Goal: Transaction & Acquisition: Purchase product/service

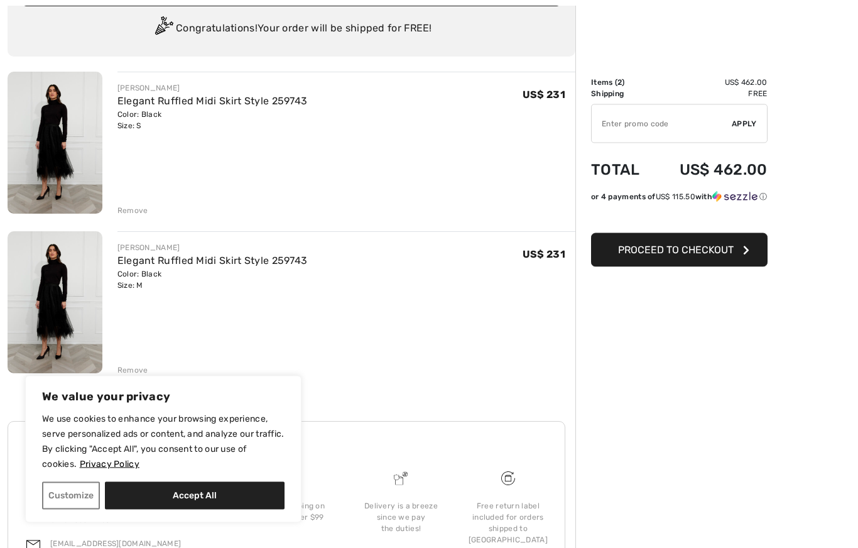
scroll to position [186, 0]
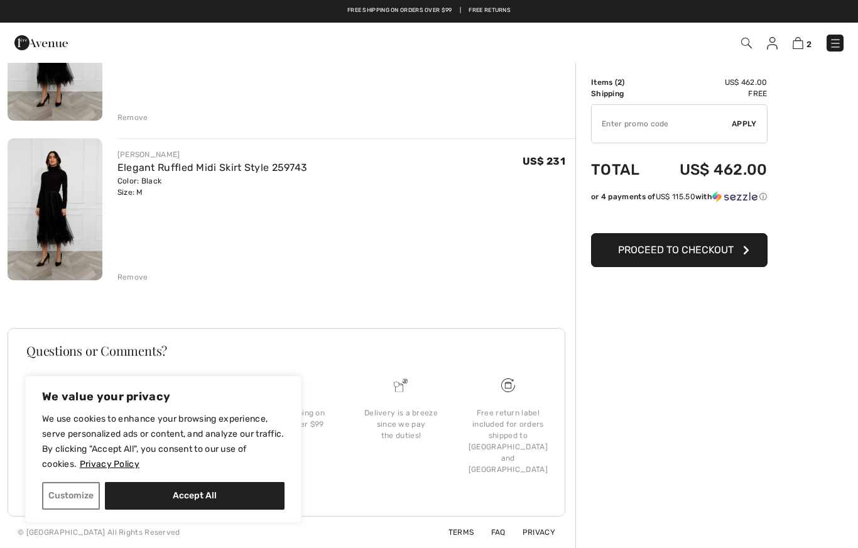
click at [88, 501] on button "Customize" at bounding box center [71, 496] width 58 height 28
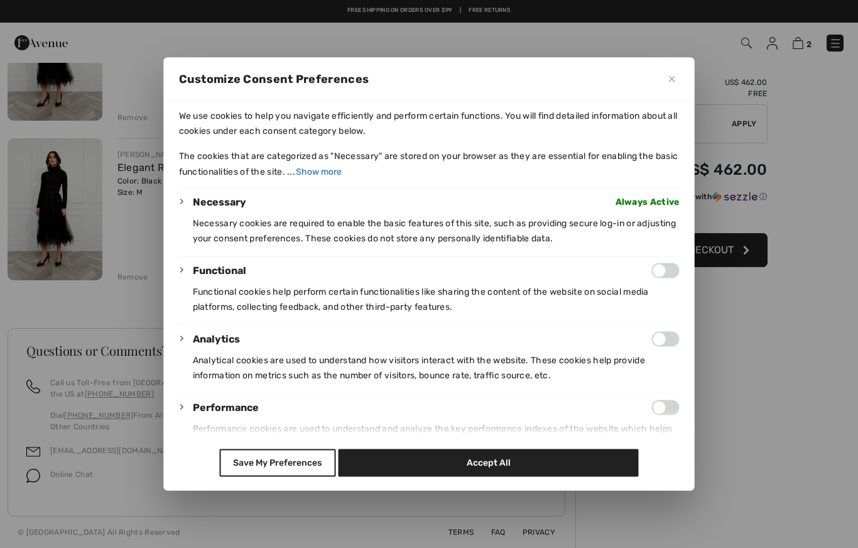
click at [282, 466] on button "Save My Preferences" at bounding box center [277, 463] width 116 height 28
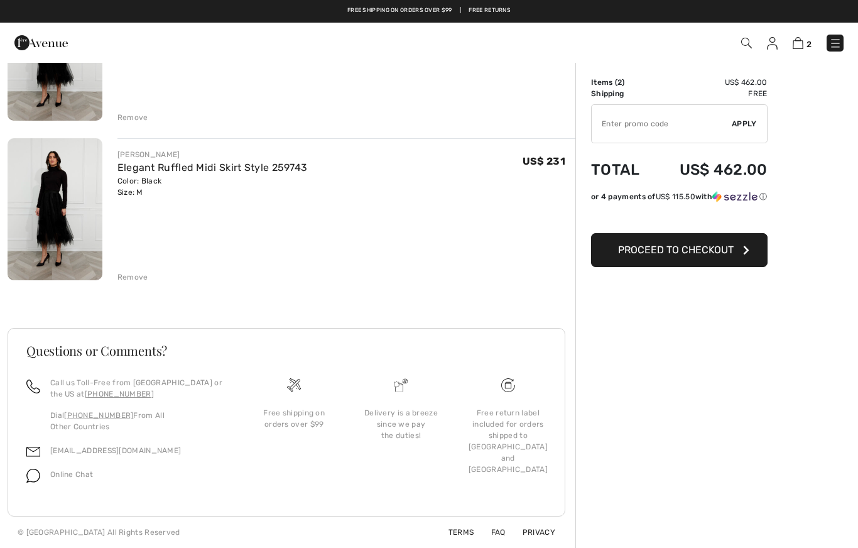
click at [737, 253] on button "Proceed to Checkout" at bounding box center [679, 250] width 177 height 34
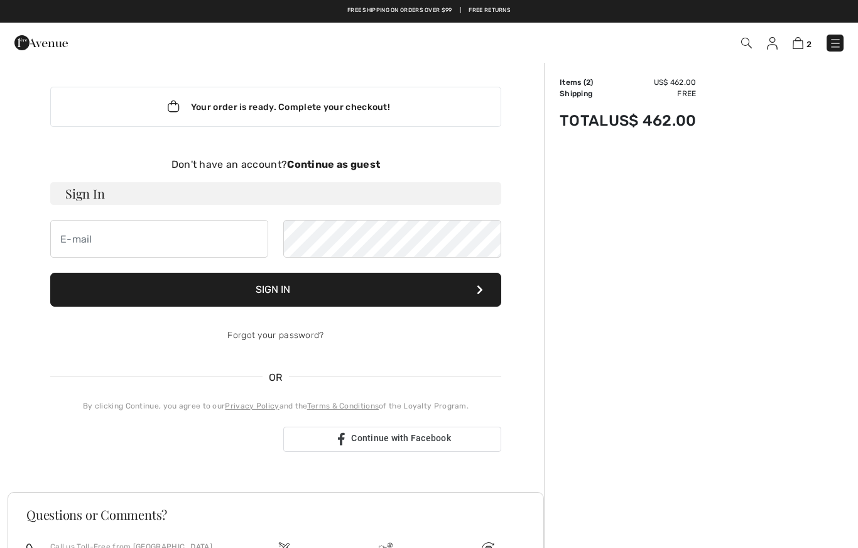
click at [358, 166] on strong "Continue as guest" at bounding box center [333, 164] width 93 height 12
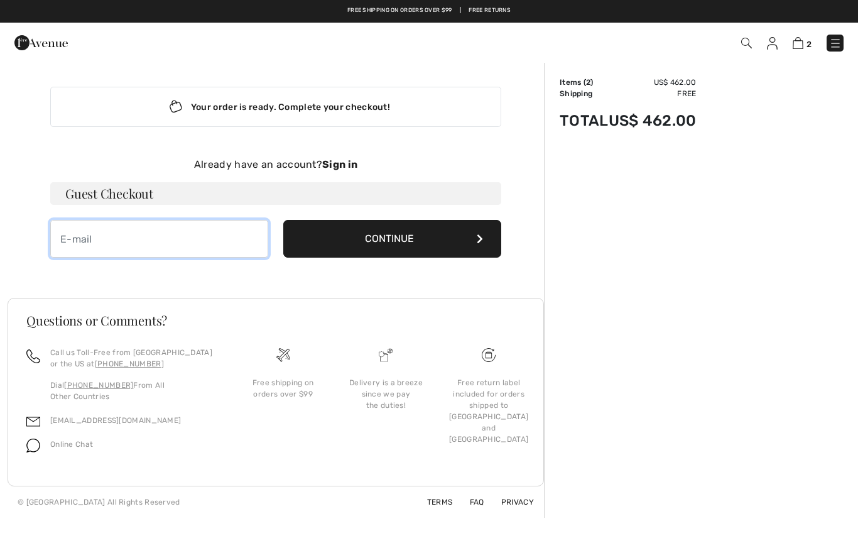
click at [216, 237] on input "email" at bounding box center [159, 239] width 218 height 38
type input "cjr@zbzoom.net"
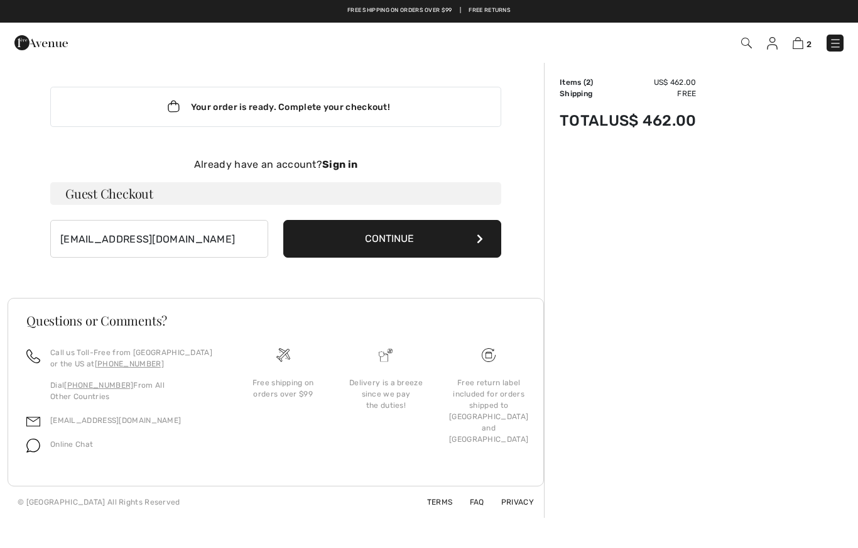
click at [470, 246] on button "Continue" at bounding box center [392, 239] width 218 height 38
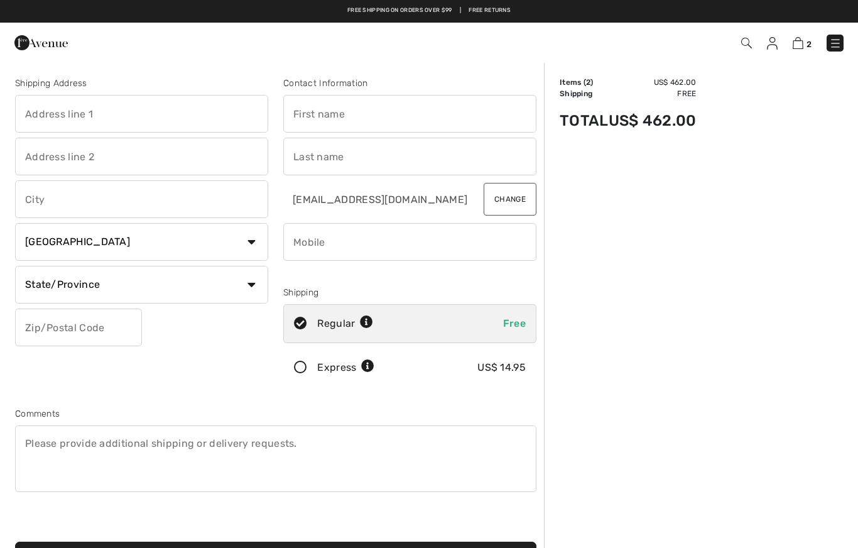
click at [364, 110] on input "text" at bounding box center [409, 114] width 253 height 38
type input "[PERSON_NAME]"
click at [364, 170] on input "text" at bounding box center [409, 157] width 253 height 38
type input "r"
type input "[PERSON_NAME]"
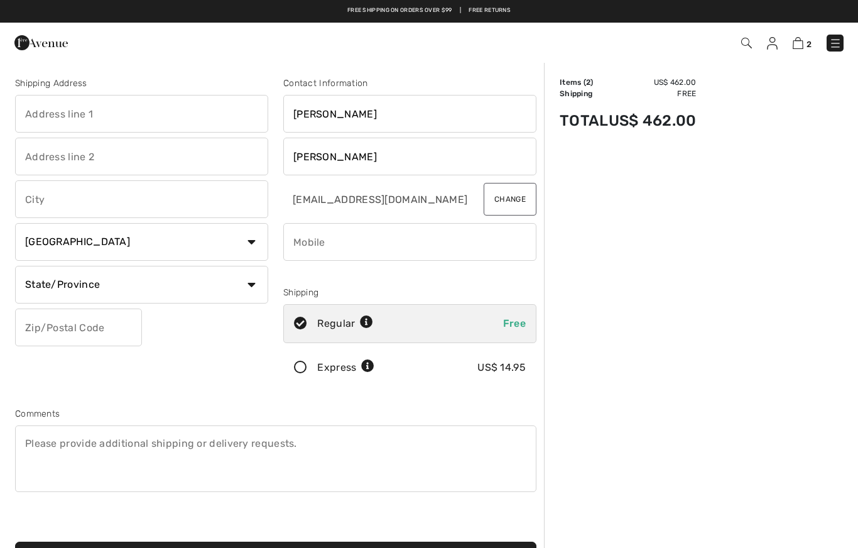
click at [145, 123] on input "text" at bounding box center [141, 114] width 253 height 38
type input "[STREET_ADDRESS]"
click at [118, 204] on input "text" at bounding box center [141, 199] width 253 height 38
type input "Butler"
click at [248, 242] on select "Country Canada United States Afghanistan Aland Islands Albania Algeria American…" at bounding box center [141, 242] width 253 height 38
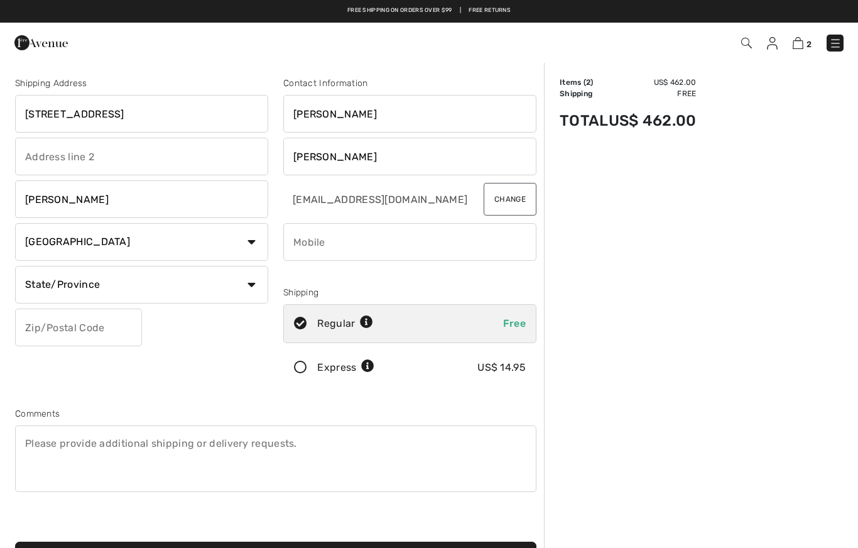
select select "US"
click at [253, 292] on select "State/Province Alabama Alaska American Samoa Arizona Arkansas California Colora…" at bounding box center [141, 285] width 253 height 38
click at [253, 282] on select "State/Province Alabama Alaska American Samoa Arizona Arkansas California Colora…" at bounding box center [141, 285] width 253 height 38
select select "PA"
click at [117, 333] on input "text" at bounding box center [78, 328] width 127 height 38
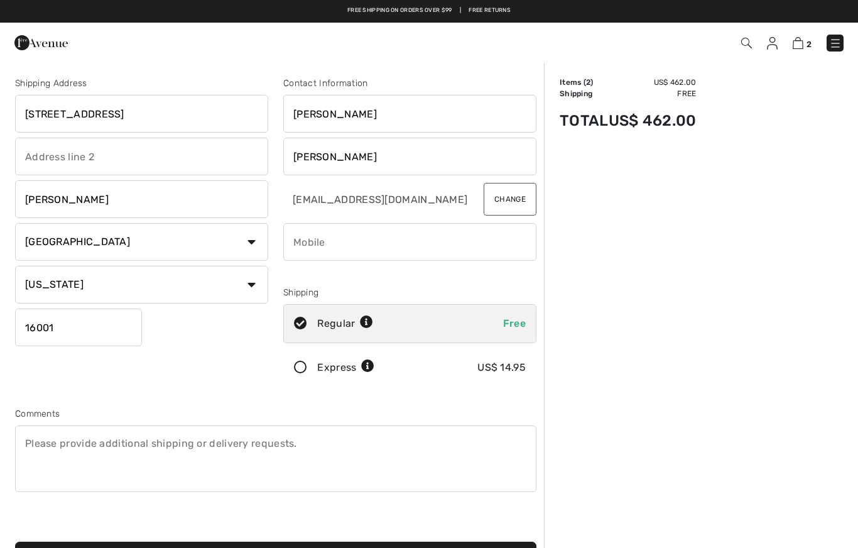
type input "16001"
click at [397, 255] on input "phone" at bounding box center [409, 242] width 253 height 38
type input "7242904065"
click at [297, 373] on icon at bounding box center [300, 367] width 33 height 13
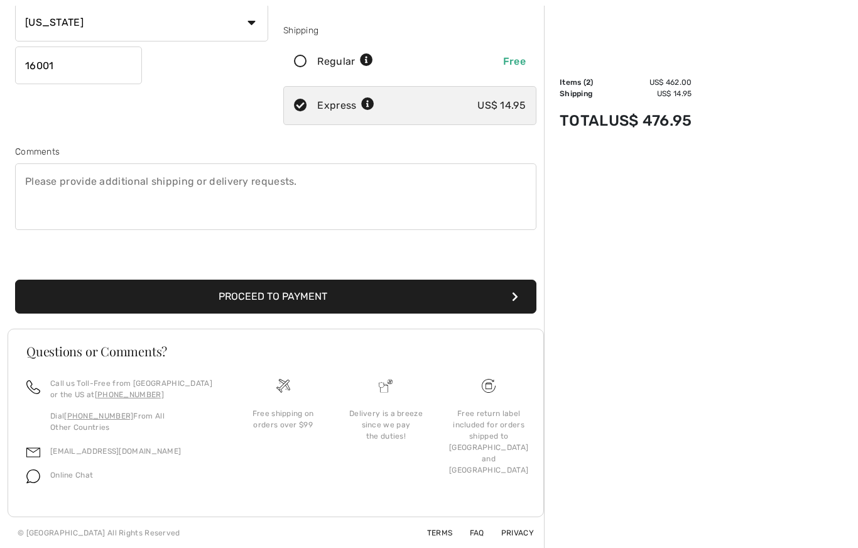
scroll to position [263, 0]
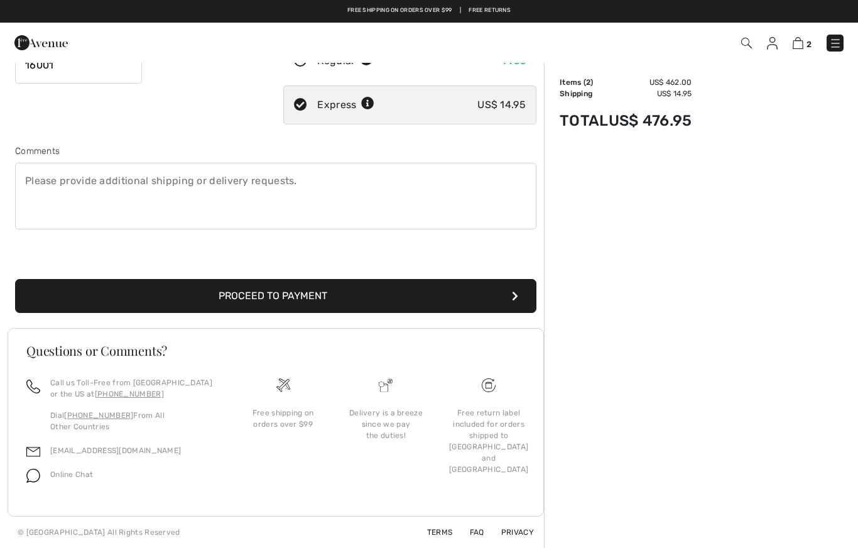
click at [513, 297] on icon "submit" at bounding box center [515, 296] width 6 height 10
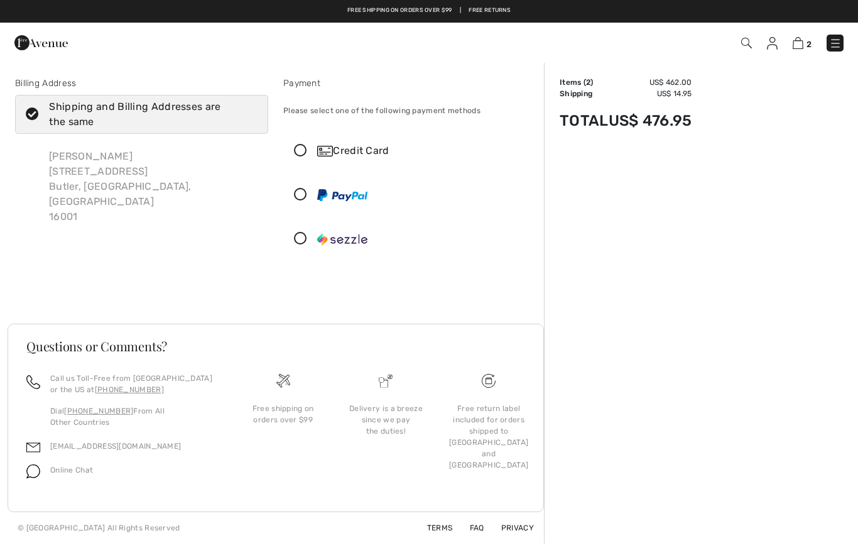
click at [301, 145] on icon at bounding box center [300, 151] width 33 height 13
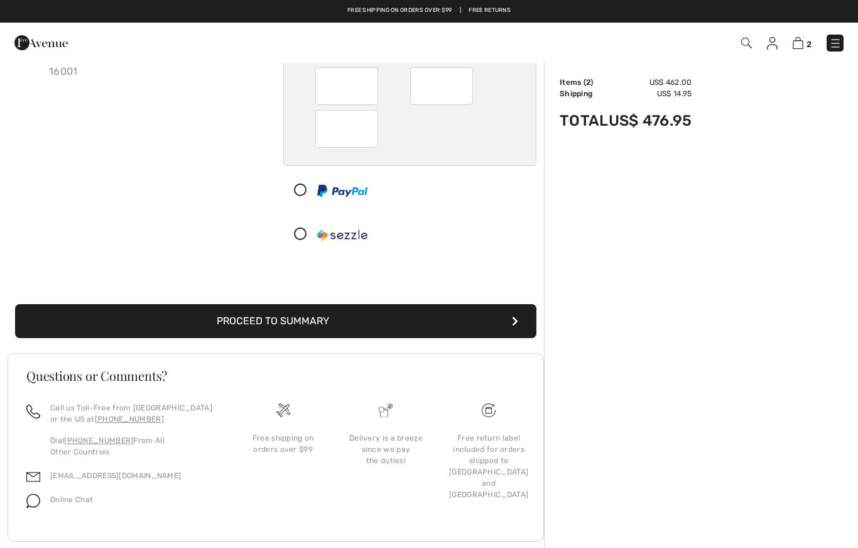
click at [514, 324] on icon "submit" at bounding box center [515, 321] width 6 height 10
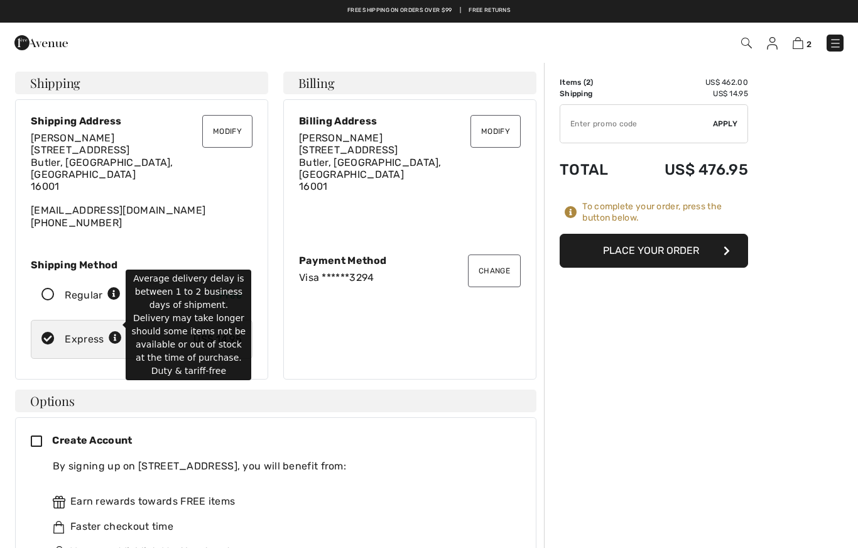
click at [111, 332] on icon at bounding box center [115, 338] width 13 height 13
radio input "true"
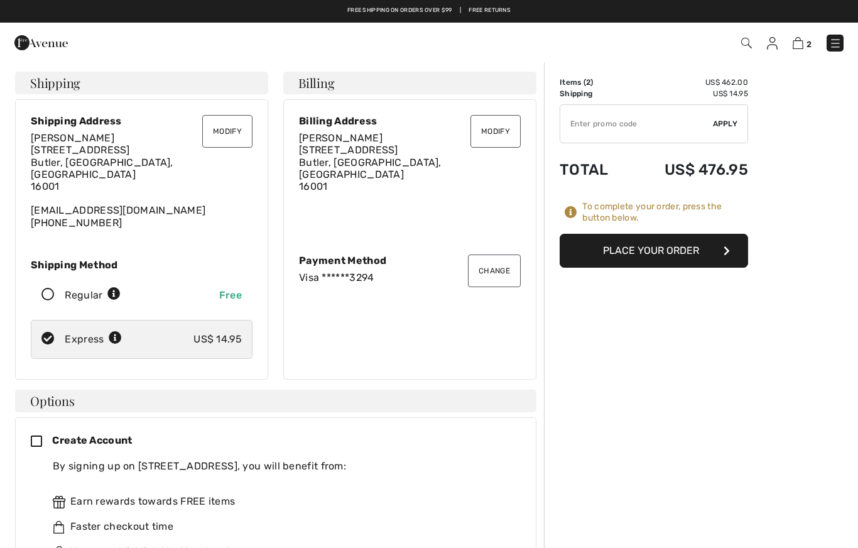
click at [731, 249] on button "Place Your Order" at bounding box center [654, 251] width 189 height 34
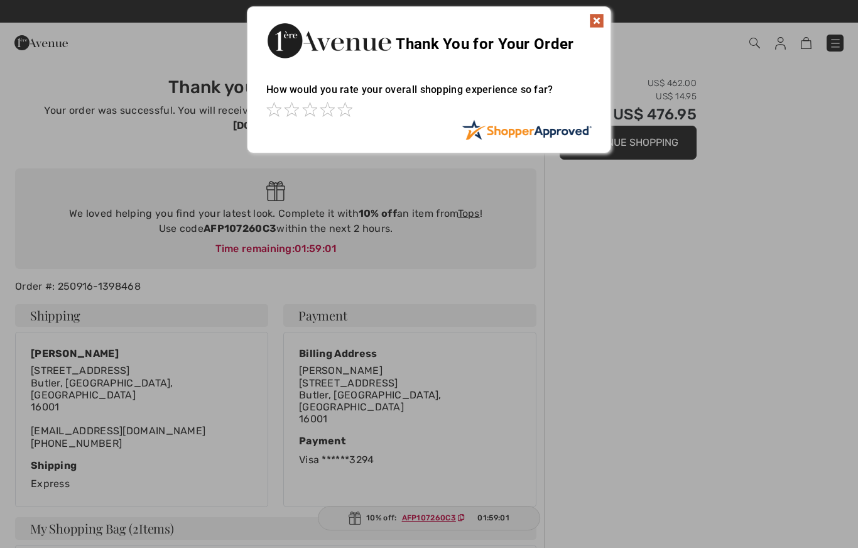
click at [602, 20] on img at bounding box center [596, 20] width 15 height 15
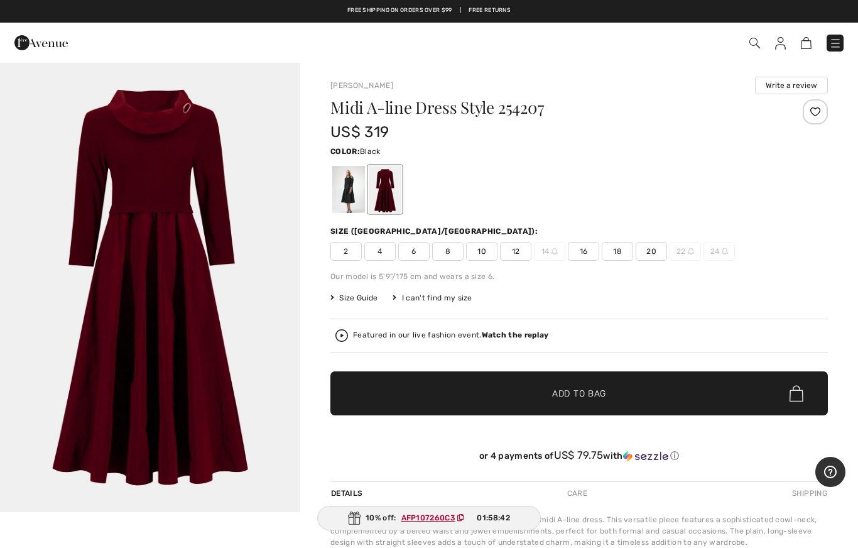
click at [347, 188] on div at bounding box center [348, 189] width 33 height 47
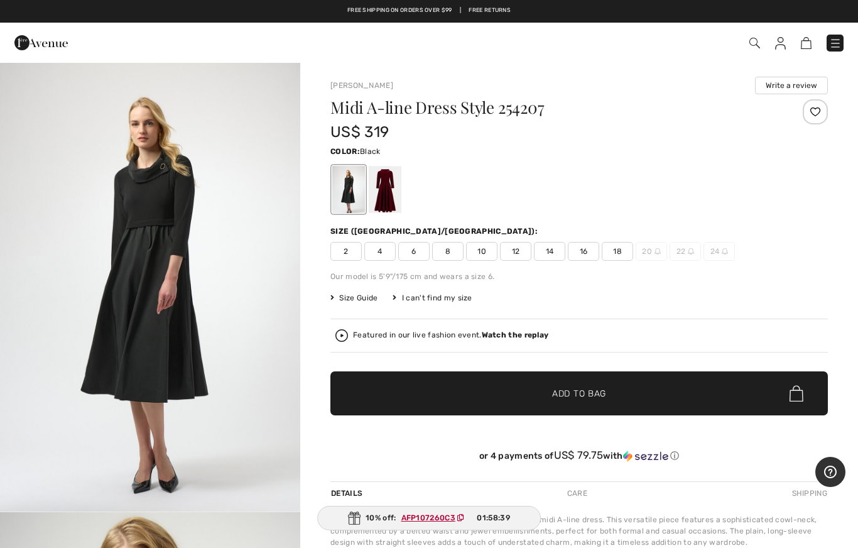
click at [413, 256] on span "6" at bounding box center [413, 251] width 31 height 19
click at [589, 402] on span "✔ Added to Bag Add to Bag" at bounding box center [580, 393] width 498 height 44
click at [446, 253] on span "8" at bounding box center [447, 251] width 31 height 19
click at [600, 392] on span "Add to Bag" at bounding box center [579, 393] width 54 height 13
click at [803, 40] on img at bounding box center [798, 43] width 11 height 12
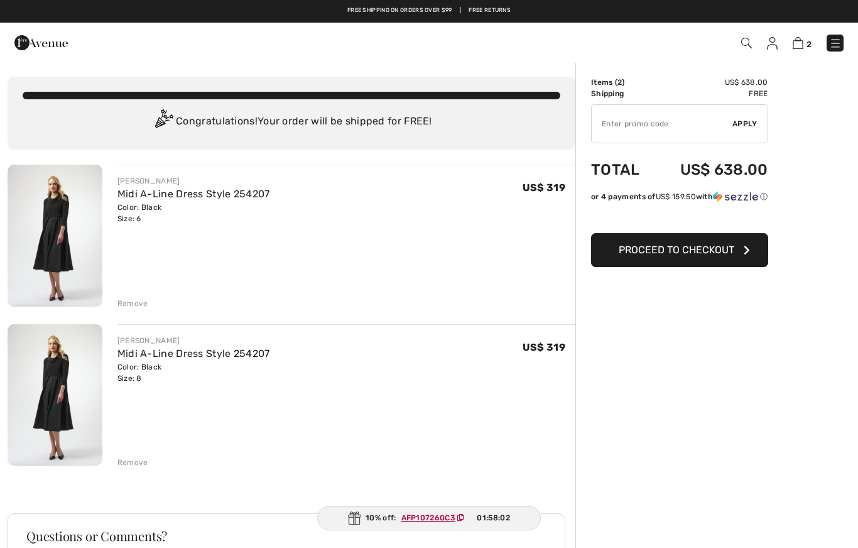
click at [698, 128] on input "TEXT" at bounding box center [662, 124] width 141 height 38
type input "AFP107260C3"
click at [751, 123] on span "Apply" at bounding box center [745, 123] width 25 height 11
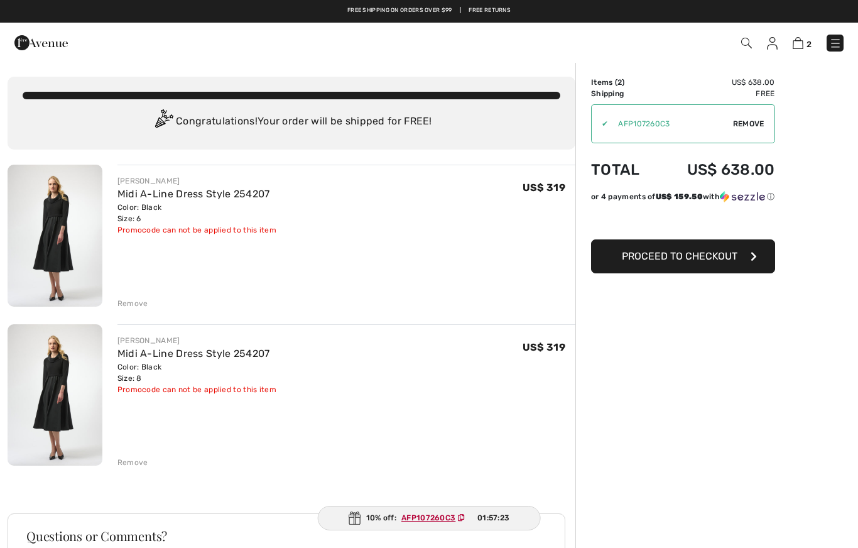
click at [736, 261] on span "Proceed to Checkout" at bounding box center [680, 256] width 116 height 12
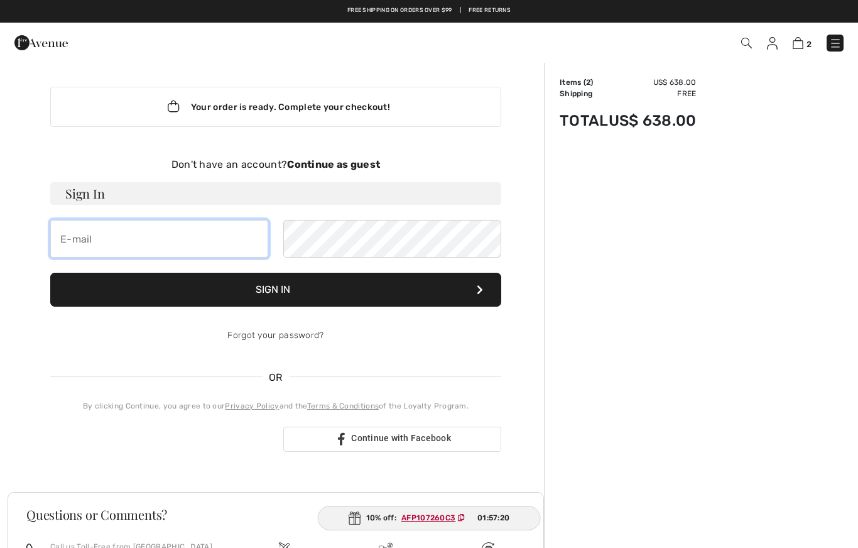
click at [153, 249] on input "email" at bounding box center [159, 239] width 218 height 38
type input "c"
click at [357, 168] on strong "Continue as guest" at bounding box center [333, 164] width 93 height 12
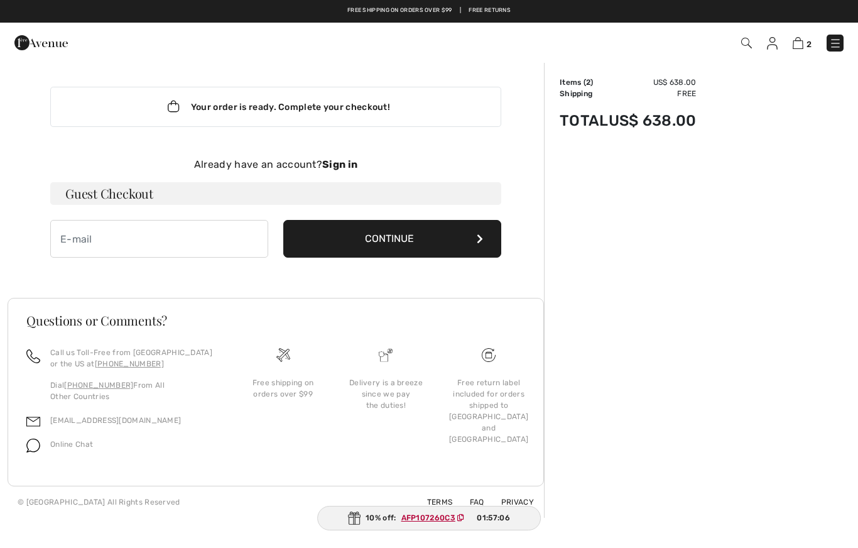
click at [195, 236] on input "email" at bounding box center [159, 239] width 218 height 38
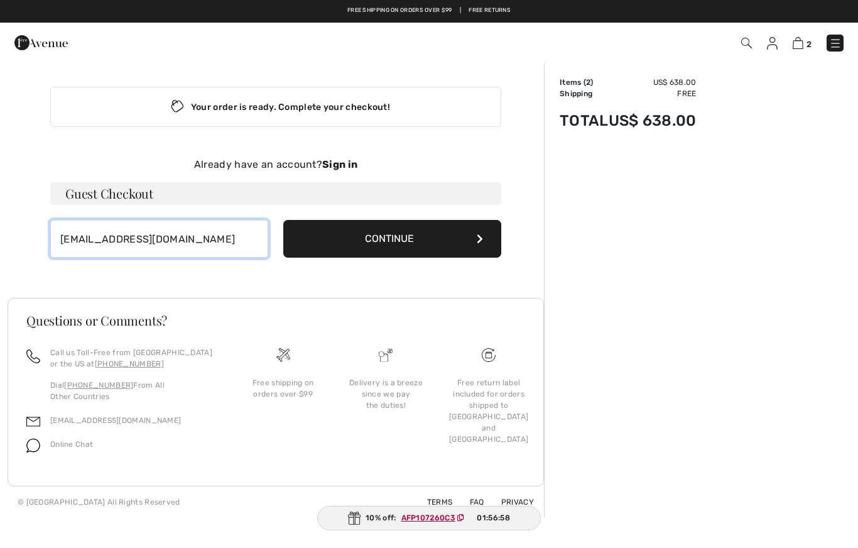
type input "cjr@zbzoom.net"
click at [483, 239] on button "Continue" at bounding box center [392, 239] width 218 height 38
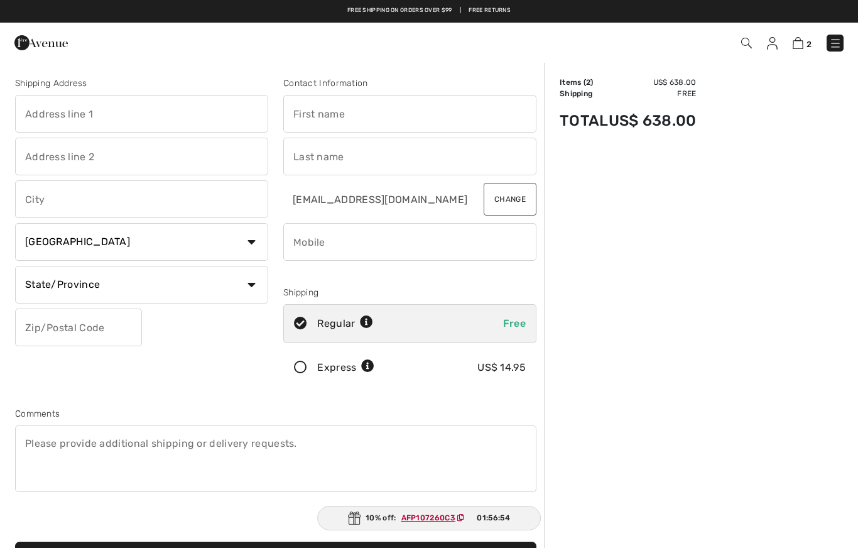
click at [378, 120] on input "text" at bounding box center [409, 114] width 253 height 38
type input "[PERSON_NAME]"
click at [341, 167] on input "text" at bounding box center [409, 157] width 253 height 38
type input "Rozic"
click at [342, 241] on input "phone" at bounding box center [409, 242] width 253 height 38
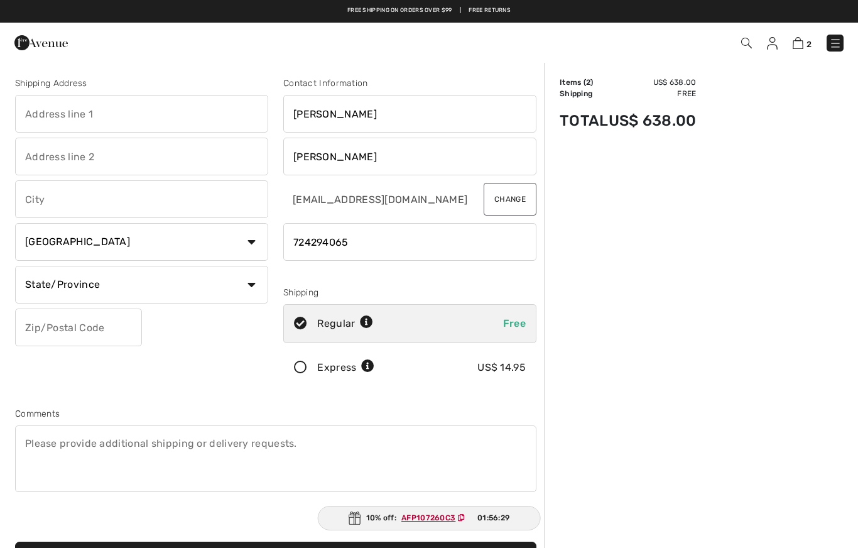
type input "724294065"
click at [302, 372] on icon at bounding box center [300, 367] width 33 height 13
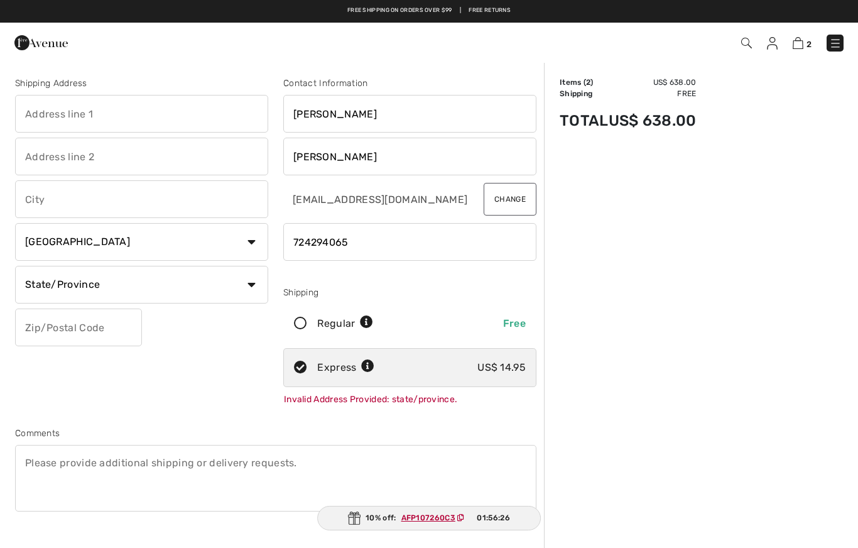
click at [142, 124] on input "text" at bounding box center [141, 114] width 253 height 38
type input "241 Euclid Rd"
click at [121, 217] on input "text" at bounding box center [141, 199] width 253 height 38
type input "Butler"
click at [256, 243] on select "Country Canada United States Afghanistan Aland Islands Albania Algeria American…" at bounding box center [141, 242] width 253 height 38
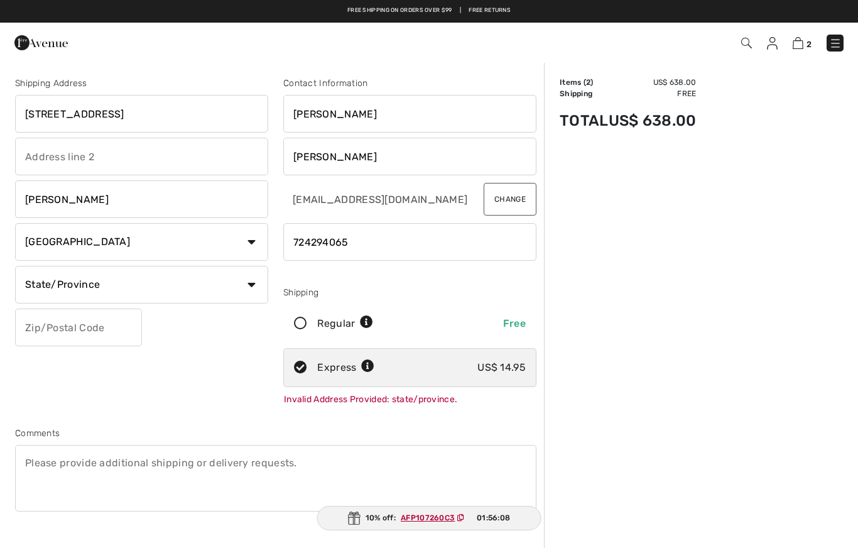
select select "US"
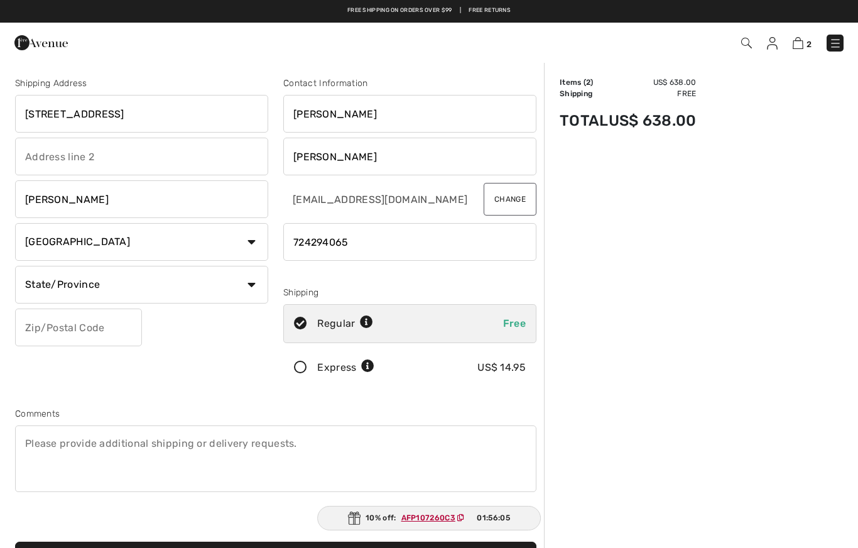
click at [256, 288] on select "State/Province Alabama Alaska American Samoa Arizona Arkansas California Colora…" at bounding box center [141, 285] width 253 height 38
select select "PA"
click at [112, 332] on input "text" at bounding box center [78, 328] width 127 height 38
type input "16001"
click at [318, 246] on input "phone" at bounding box center [409, 242] width 253 height 38
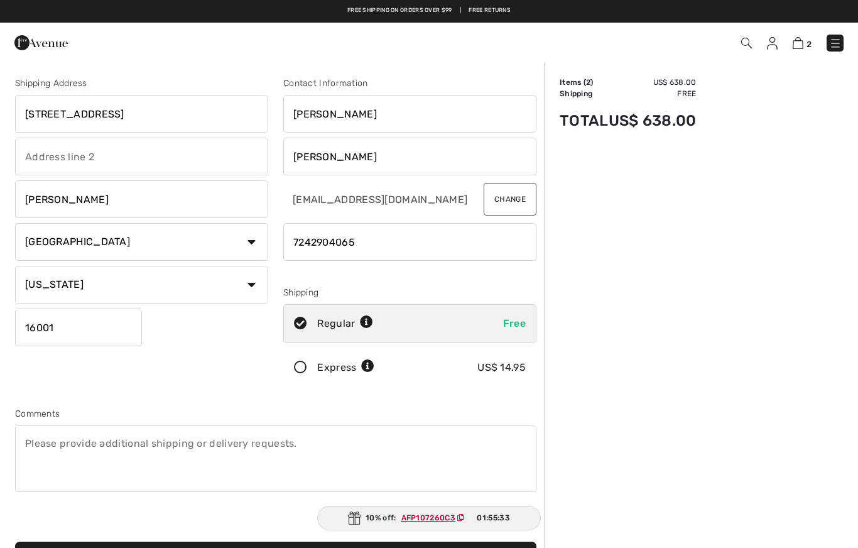
type input "7242904065"
click at [300, 368] on icon at bounding box center [300, 367] width 33 height 13
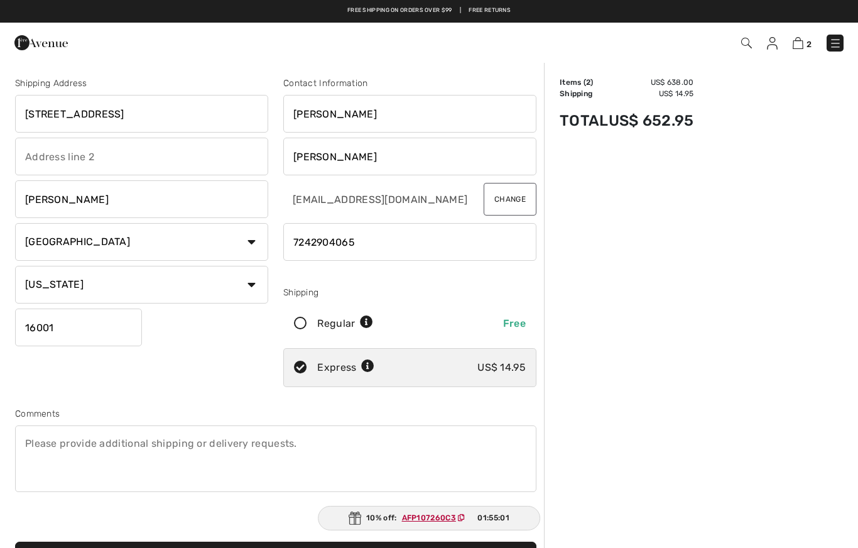
click at [628, 488] on div "Order Summary Details Items ( 2 ) US$ 638.00 Promo code US$ 0.00 Shipping US$ 1…" at bounding box center [701, 436] width 314 height 749
click at [803, 38] on img at bounding box center [798, 43] width 11 height 12
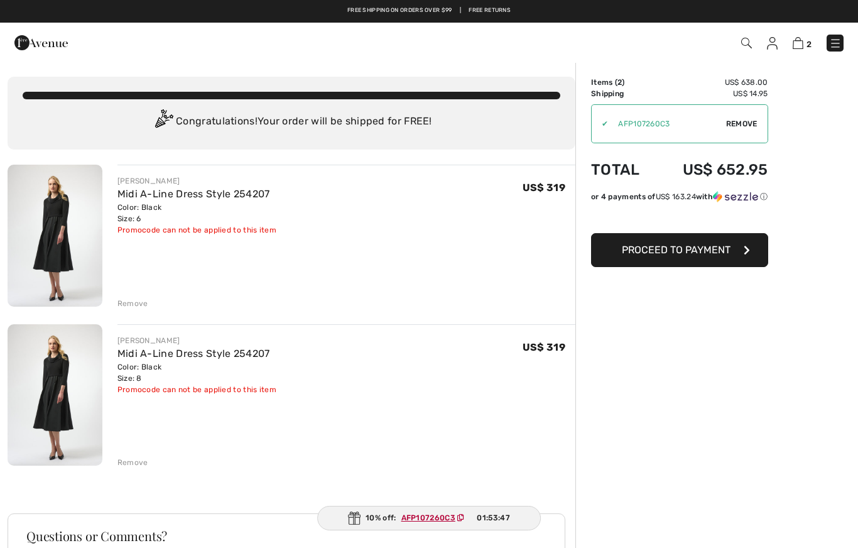
click at [748, 126] on span "Remove" at bounding box center [741, 123] width 31 height 11
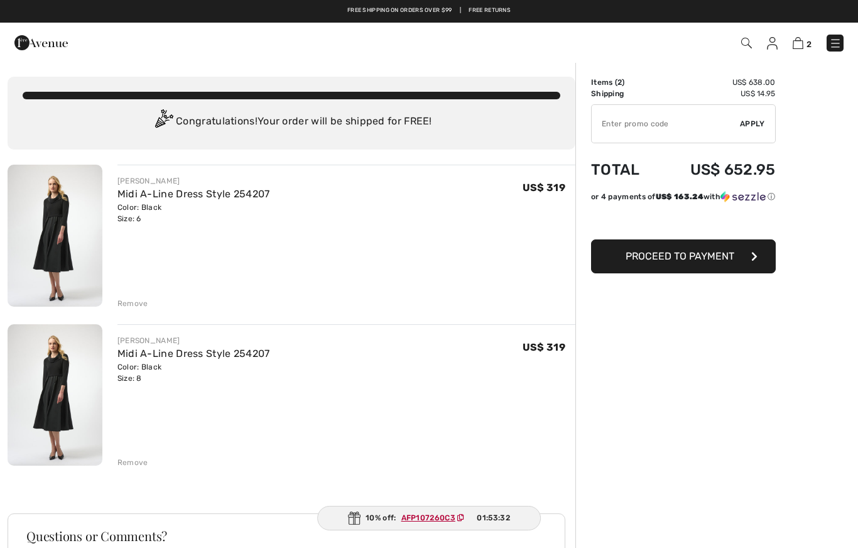
click at [733, 273] on button "Proceed to Payment" at bounding box center [683, 256] width 185 height 34
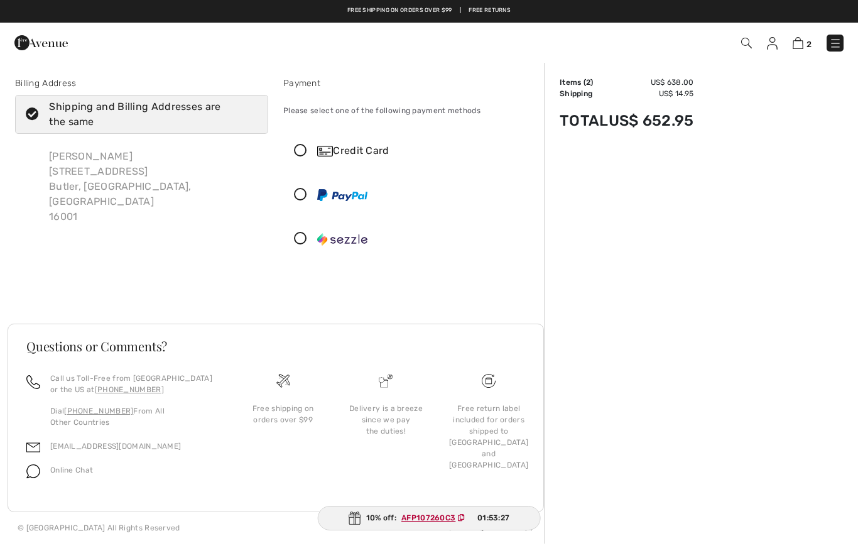
click at [303, 150] on icon at bounding box center [300, 151] width 33 height 13
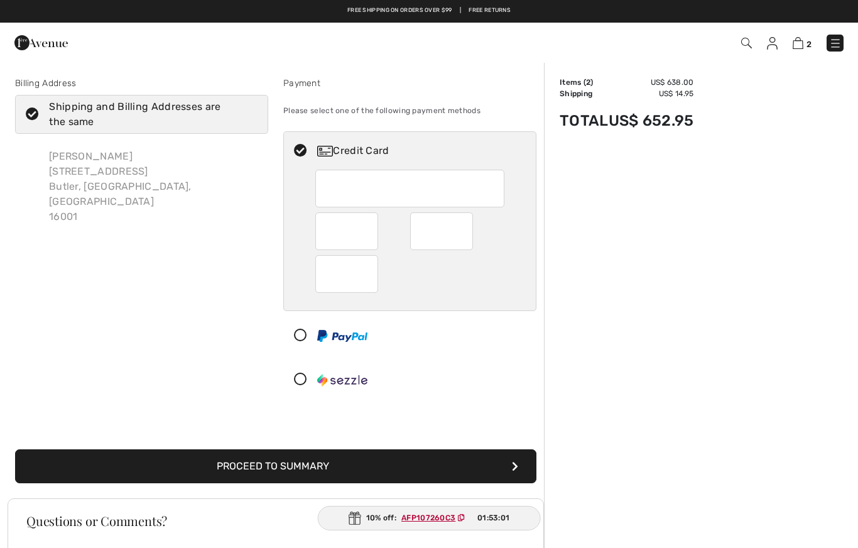
click at [511, 464] on button "Proceed to Summary" at bounding box center [276, 466] width 522 height 34
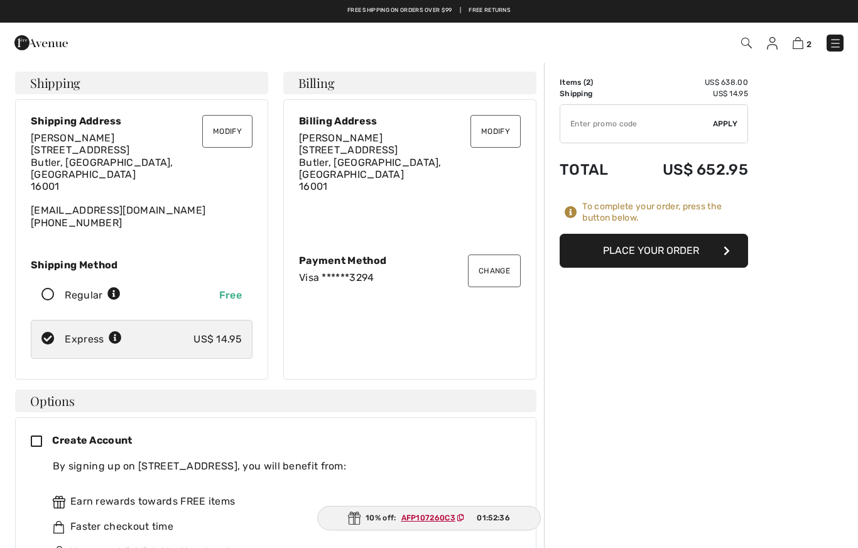
click at [735, 251] on button "Place Your Order" at bounding box center [654, 251] width 189 height 34
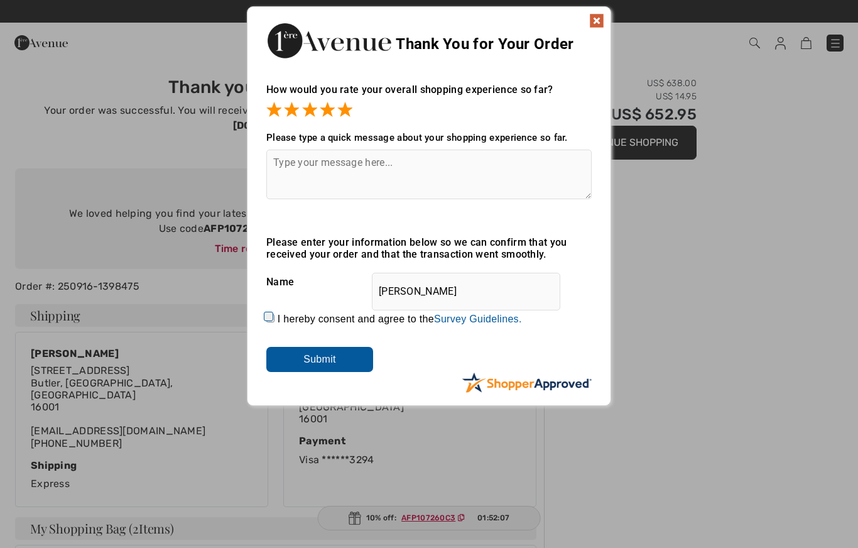
click at [596, 18] on img at bounding box center [596, 20] width 15 height 15
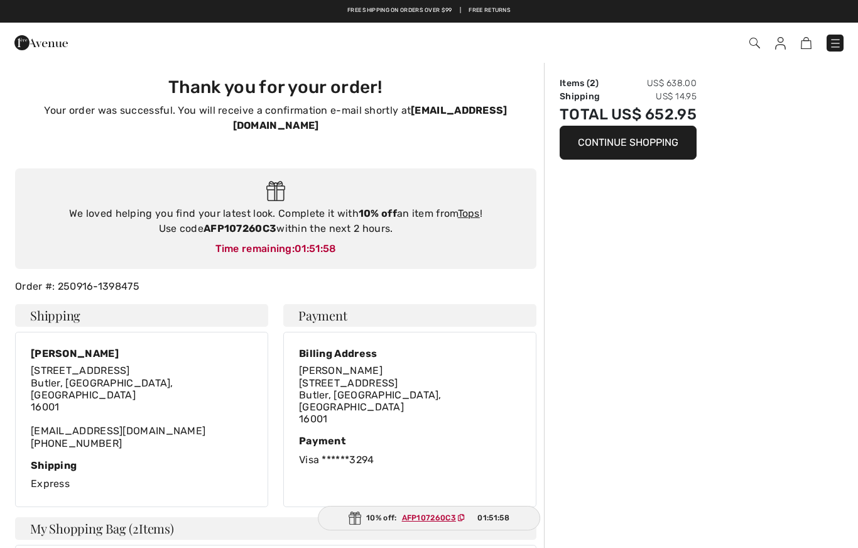
click at [646, 146] on button "Continue Shopping" at bounding box center [628, 143] width 137 height 34
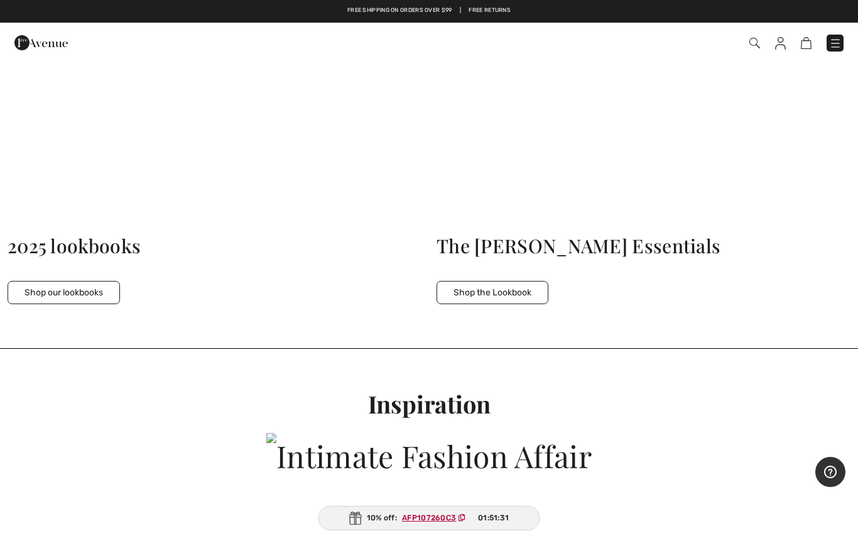
scroll to position [4094, 0]
